Goal: Task Accomplishment & Management: Manage account settings

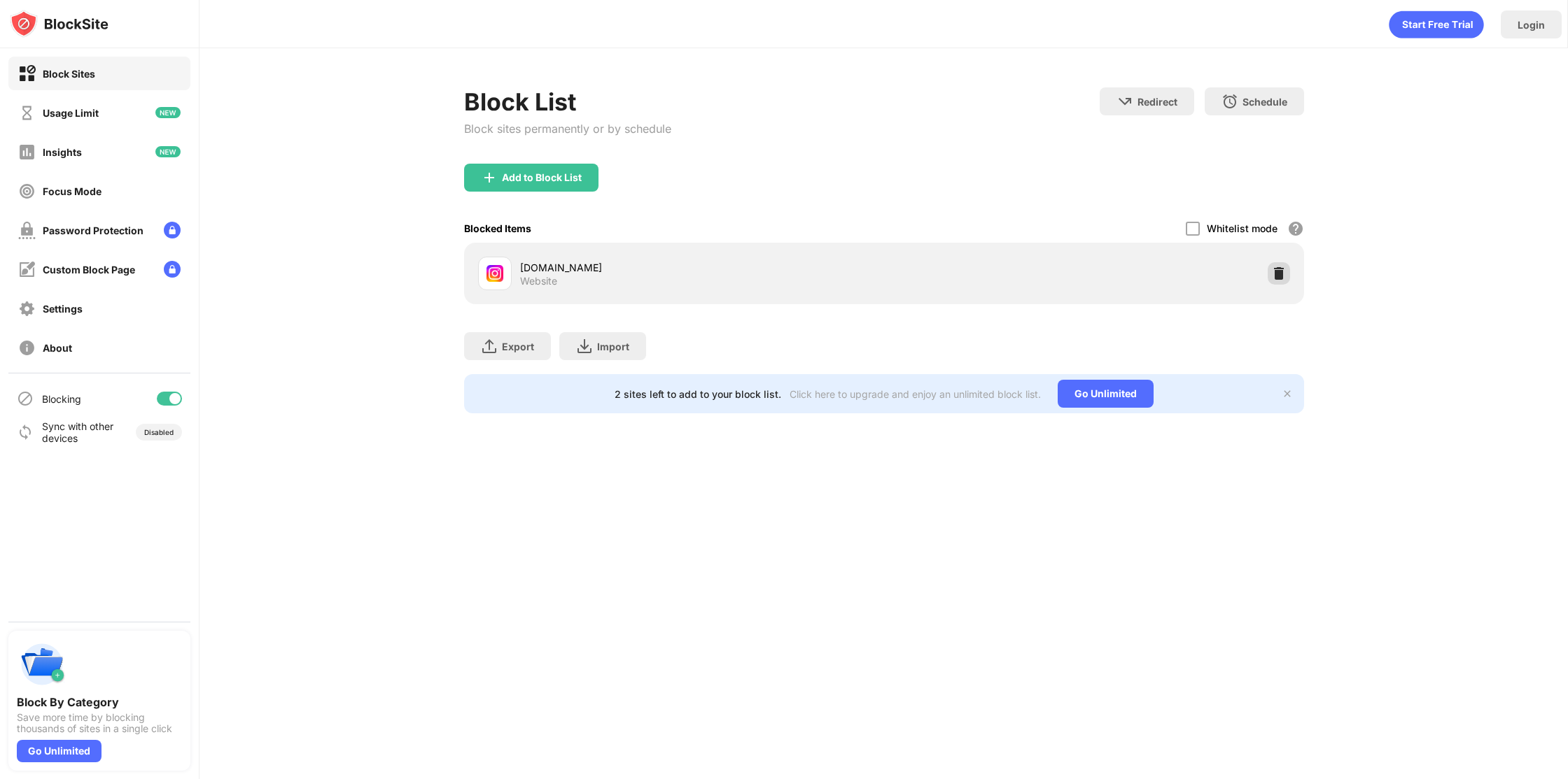
click at [1283, 272] on img at bounding box center [1279, 273] width 14 height 14
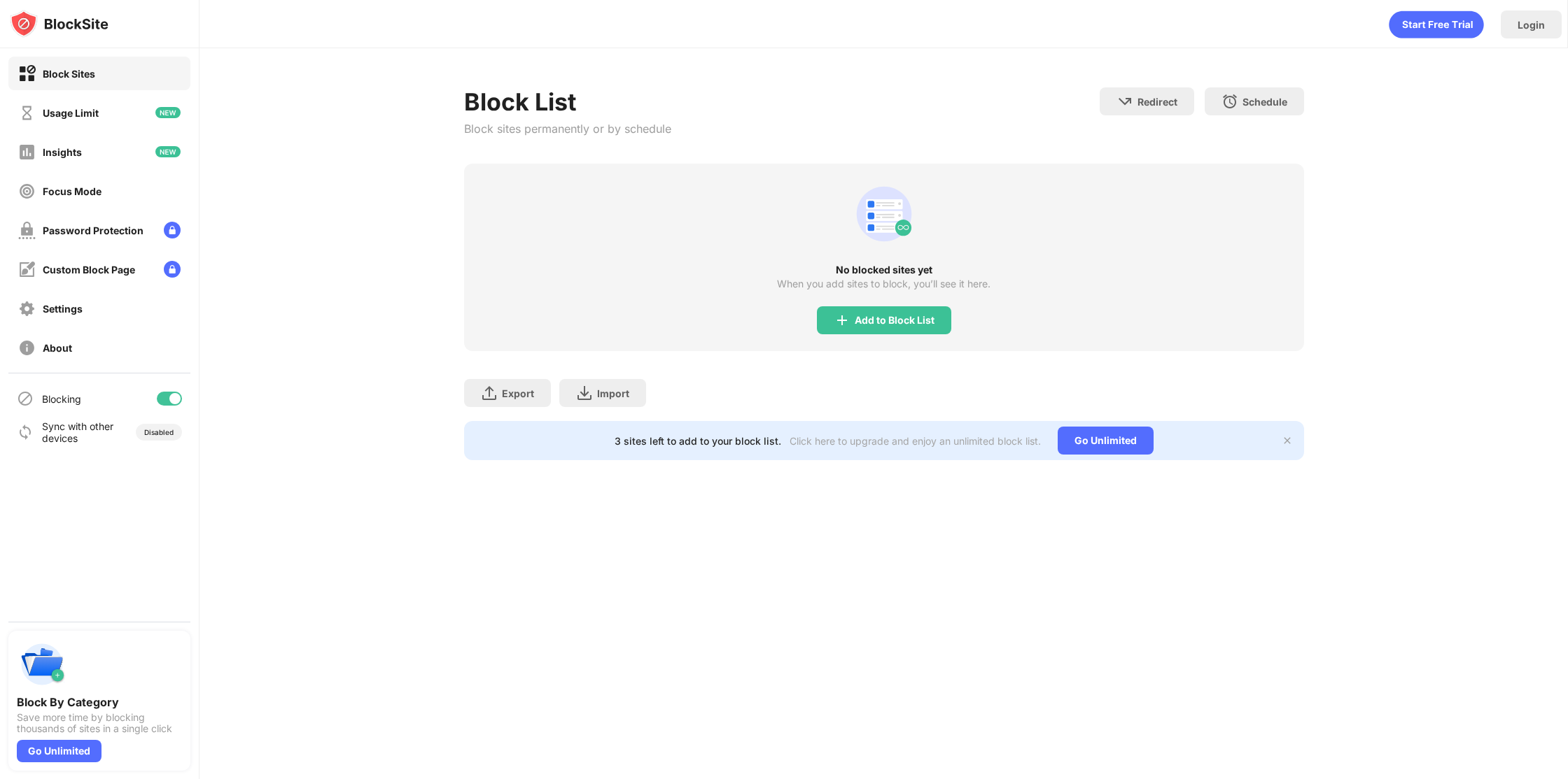
click at [788, 136] on div "Block List Block sites permanently or by schedule Redirect Choose a site to be …" at bounding box center [884, 126] width 840 height 76
